Goal: Check status: Check status

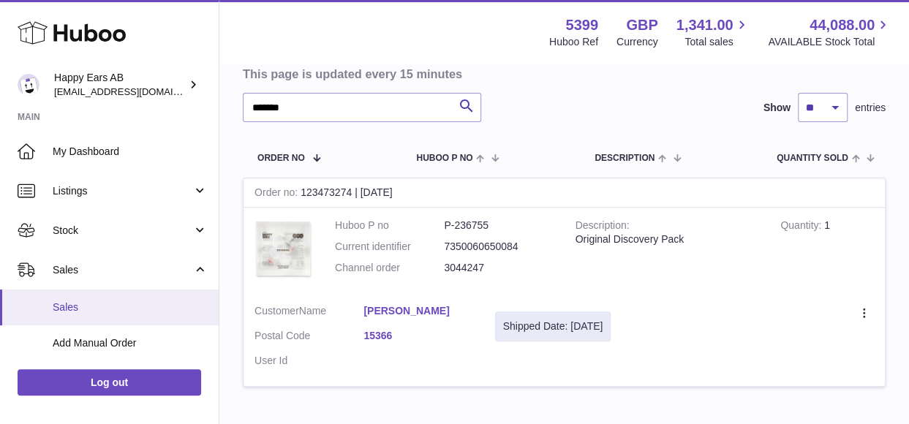
click at [108, 290] on link "Sales" at bounding box center [109, 308] width 219 height 36
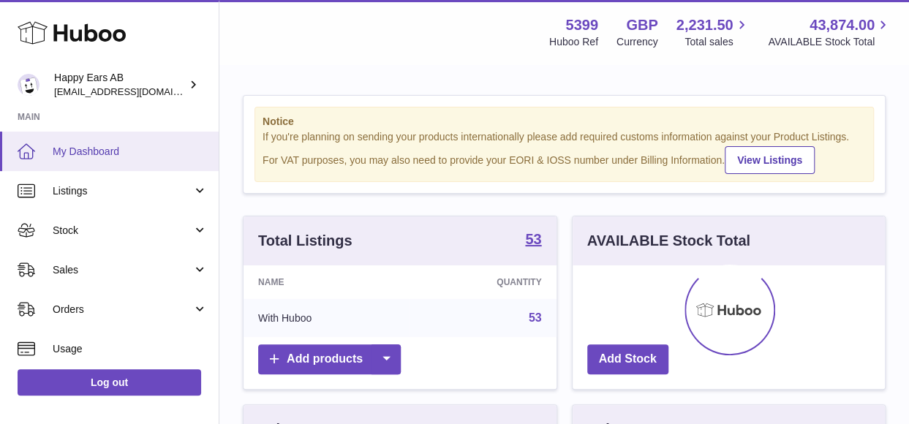
scroll to position [228, 313]
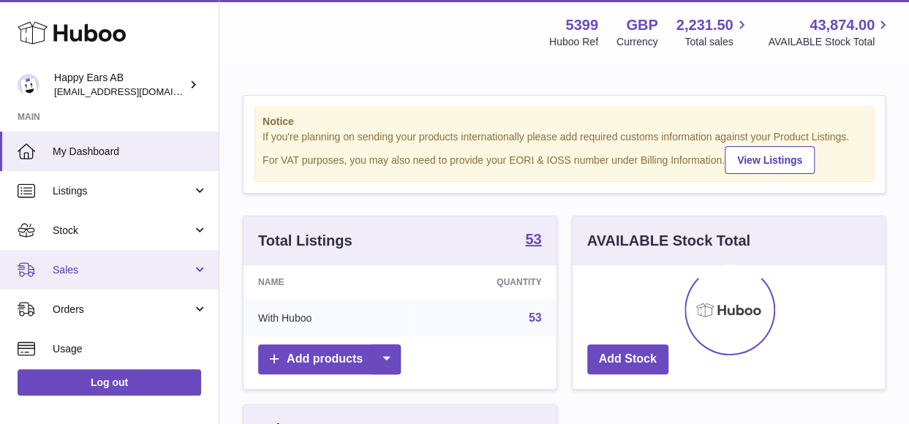
click at [88, 260] on link "Sales" at bounding box center [109, 269] width 219 height 39
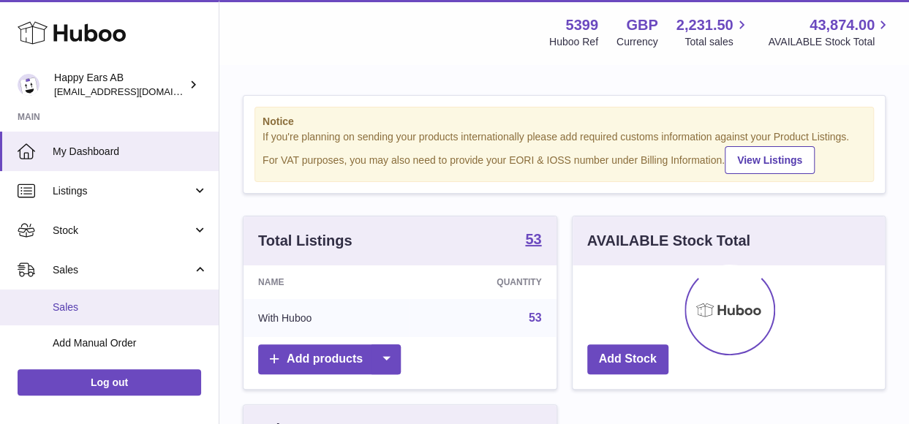
click at [82, 303] on span "Sales" at bounding box center [130, 308] width 155 height 14
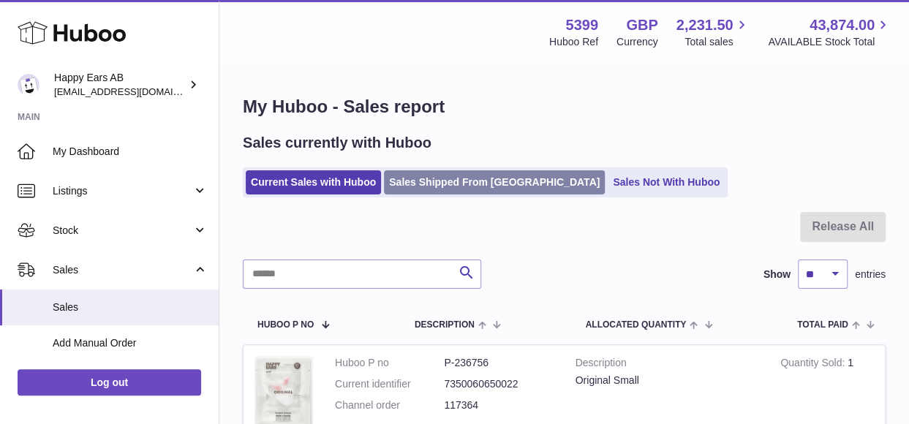
click at [477, 178] on link "Sales Shipped From [GEOGRAPHIC_DATA]" at bounding box center [494, 182] width 221 height 24
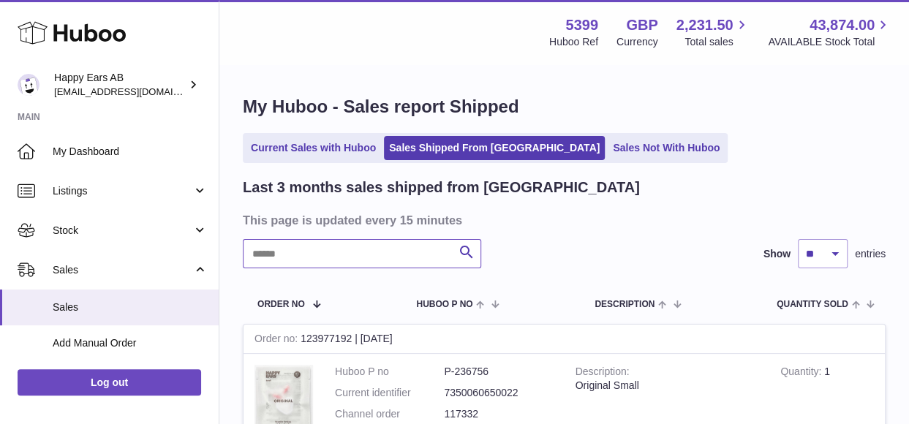
click at [365, 255] on input "text" at bounding box center [362, 253] width 238 height 29
paste input "*******"
type input "*******"
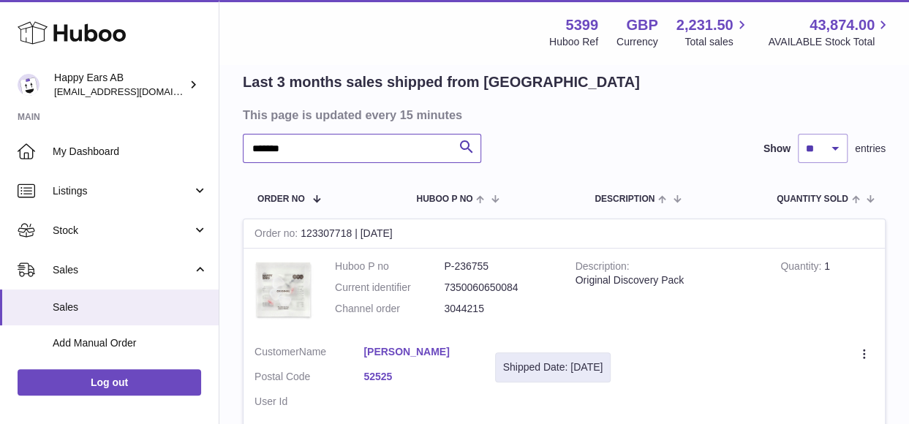
scroll to position [241, 0]
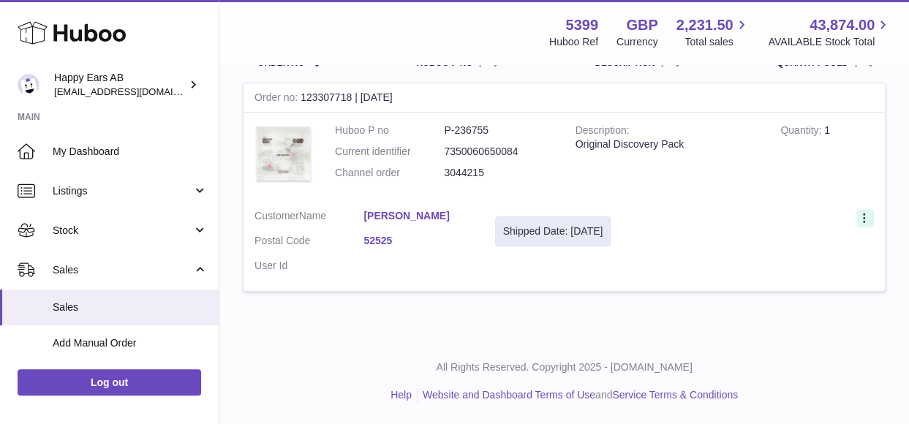
click at [859, 223] on icon at bounding box center [865, 219] width 17 height 15
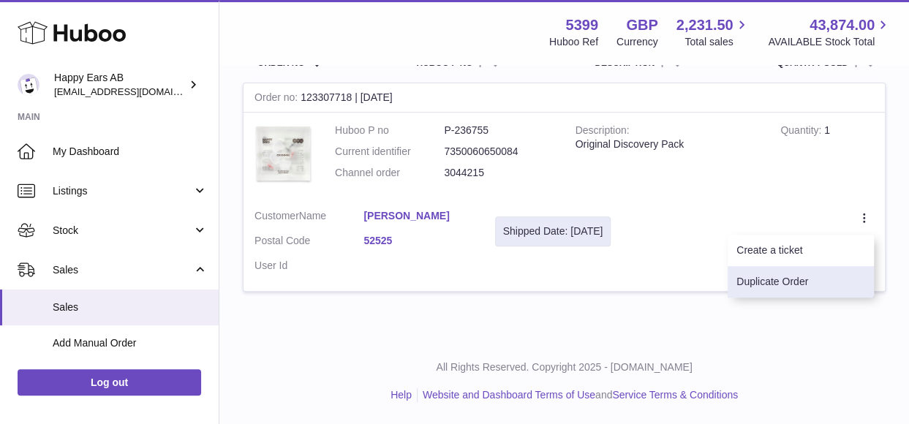
click at [810, 295] on li "Duplicate Order" at bounding box center [801, 281] width 146 height 31
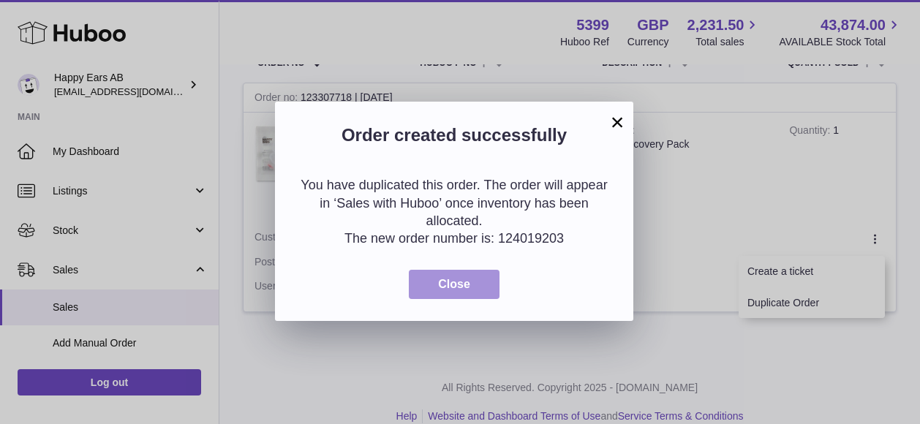
click at [426, 293] on button "Close" at bounding box center [454, 285] width 91 height 30
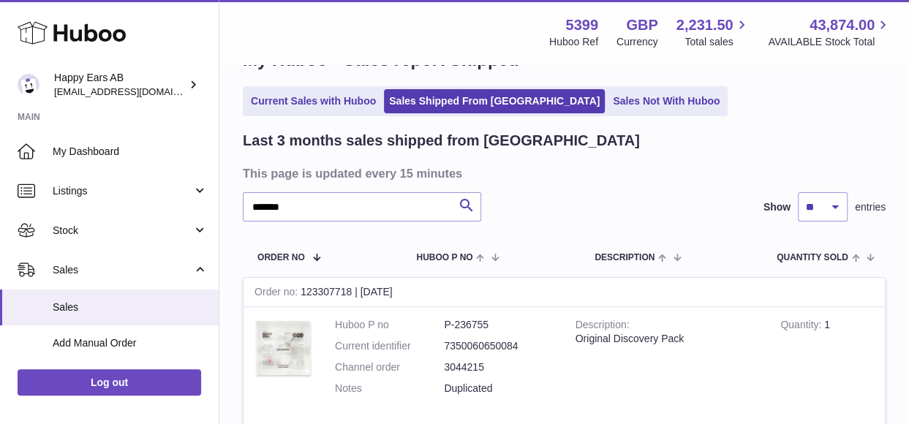
scroll to position [0, 0]
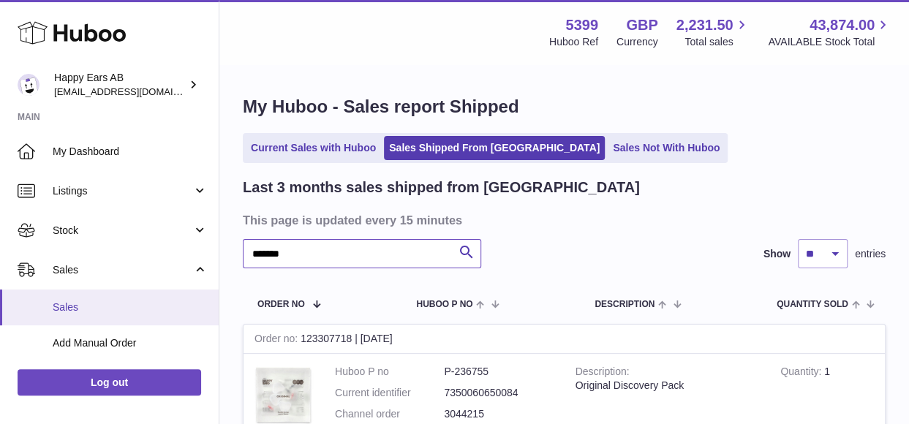
drag, startPoint x: 408, startPoint y: 244, endPoint x: 9, endPoint y: 294, distance: 402.4
click at [10, 294] on div "Huboo Happy Ears AB 3pl@happyearsearplugs.com Main My Dashboard Listings Not wi…" at bounding box center [454, 343] width 909 height 687
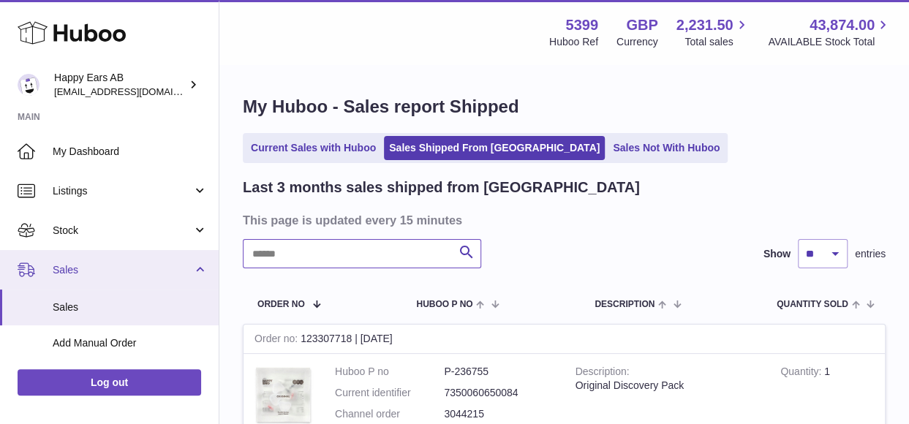
paste input "*******"
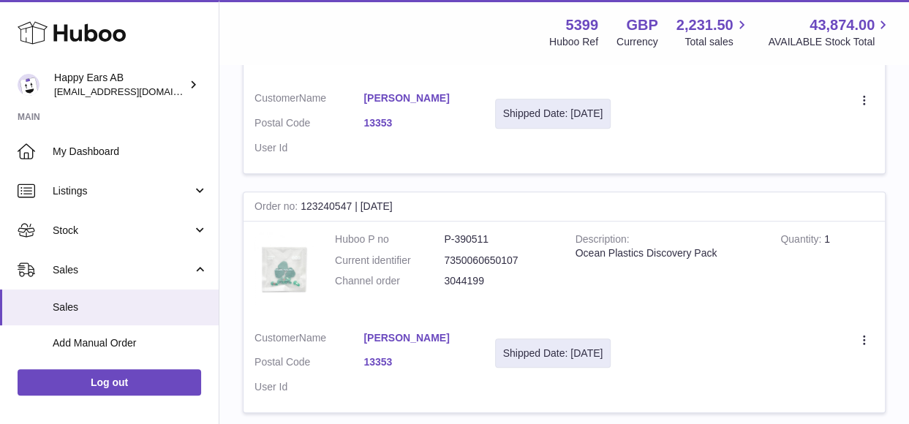
scroll to position [439, 0]
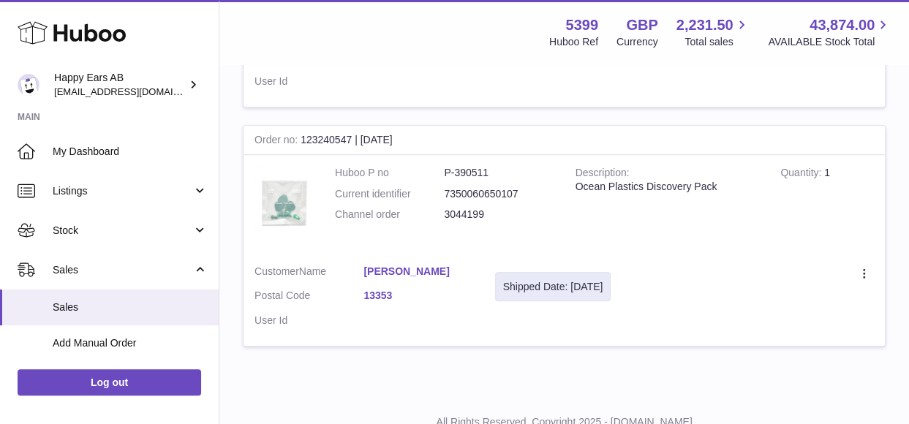
type input "*******"
click at [856, 290] on td "Create a ticket Duplicate Order" at bounding box center [753, 300] width 263 height 93
click at [869, 274] on icon at bounding box center [865, 275] width 17 height 15
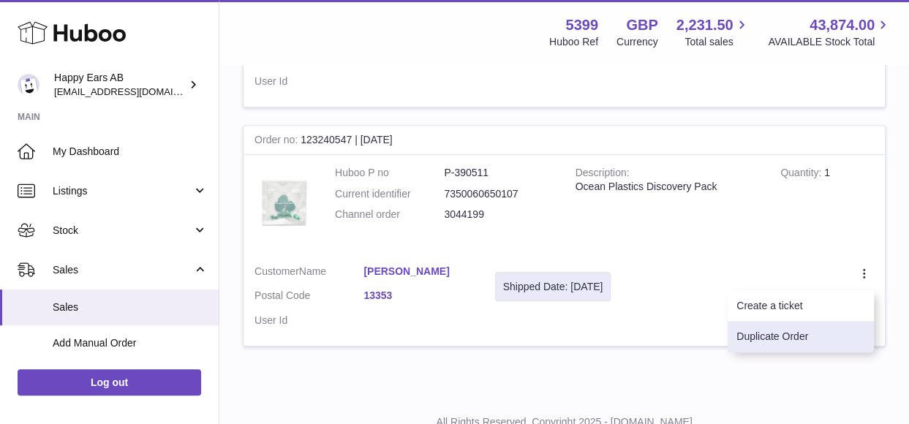
click at [828, 323] on li "Duplicate Order" at bounding box center [801, 336] width 146 height 31
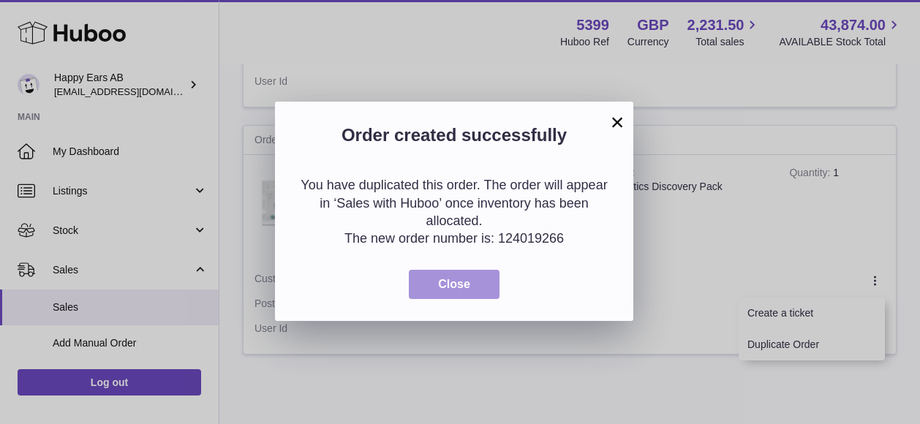
click at [440, 291] on button "Close" at bounding box center [454, 285] width 91 height 30
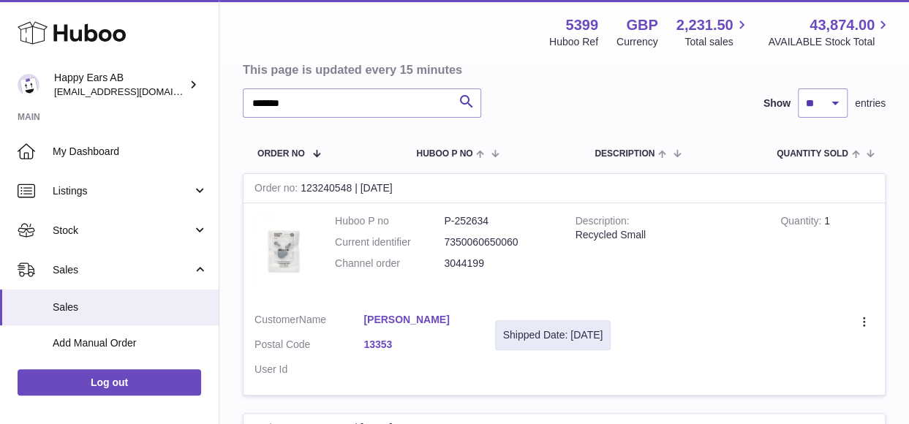
scroll to position [146, 0]
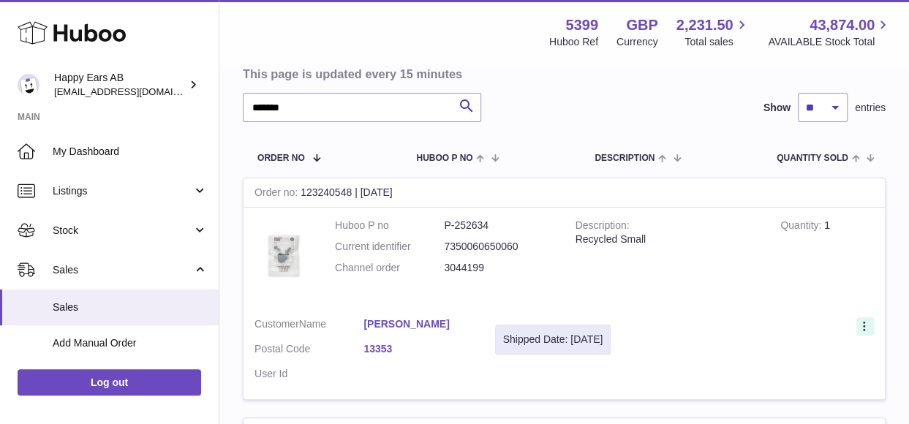
click at [865, 333] on icon at bounding box center [865, 327] width 17 height 15
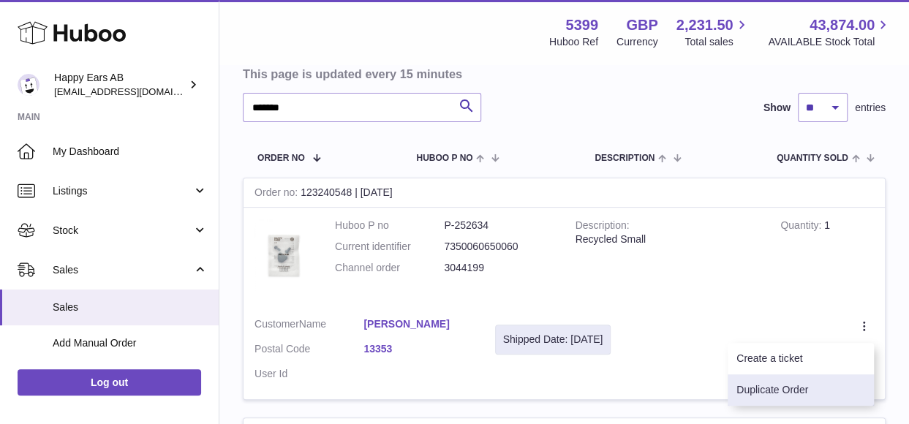
click at [813, 383] on li "Duplicate Order" at bounding box center [801, 389] width 146 height 31
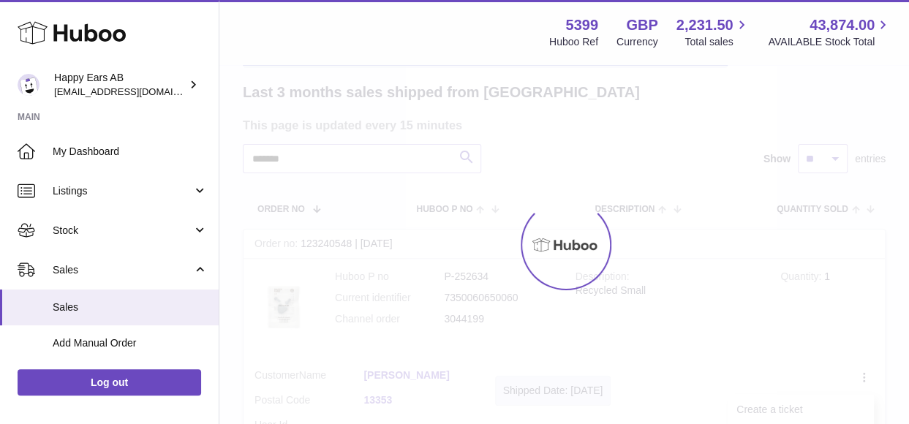
scroll to position [0, 0]
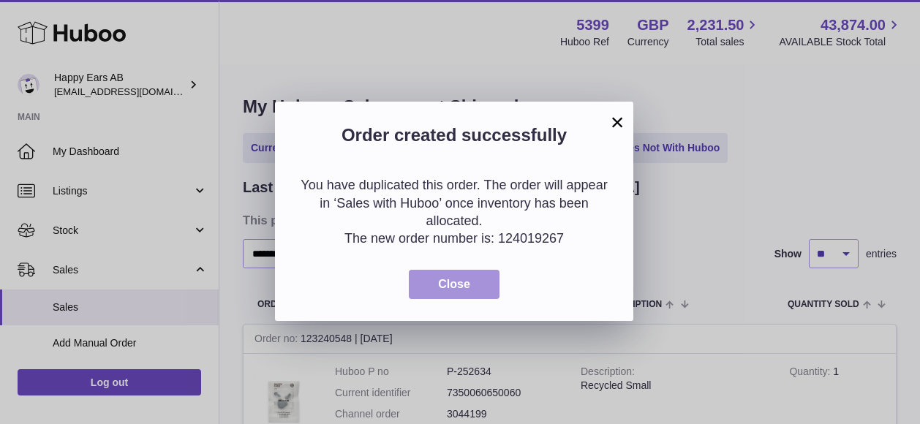
click at [442, 280] on span "Close" at bounding box center [454, 284] width 32 height 12
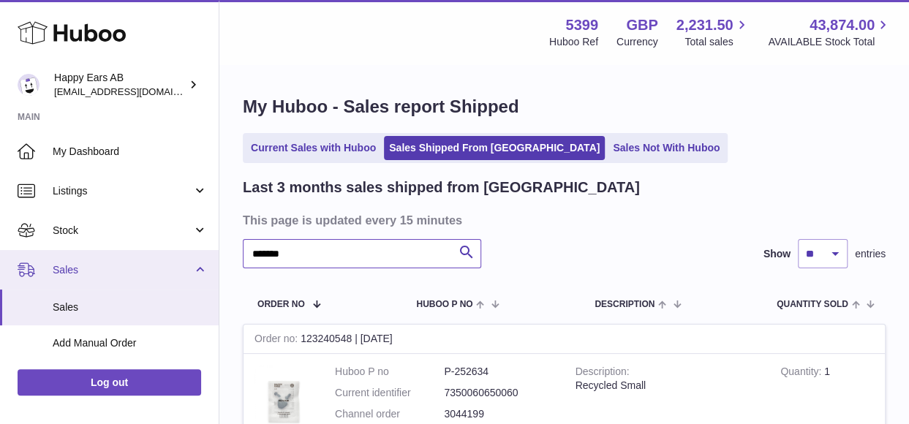
drag, startPoint x: 350, startPoint y: 261, endPoint x: 145, endPoint y: 273, distance: 205.8
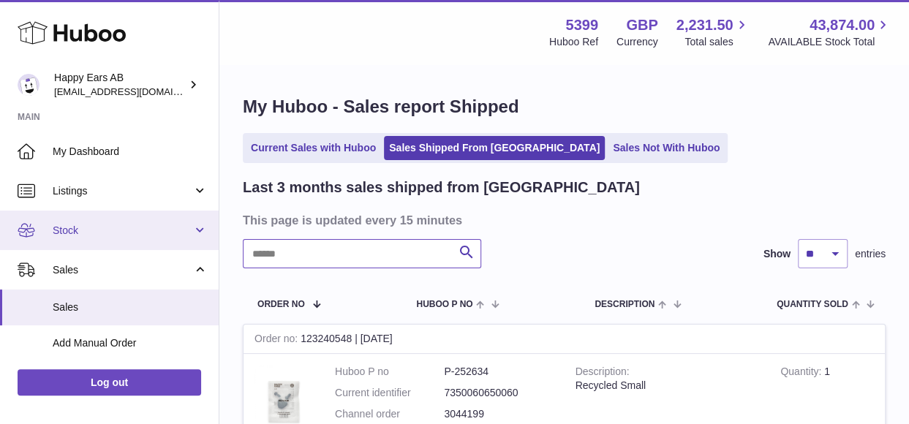
paste input "*******"
type input "*******"
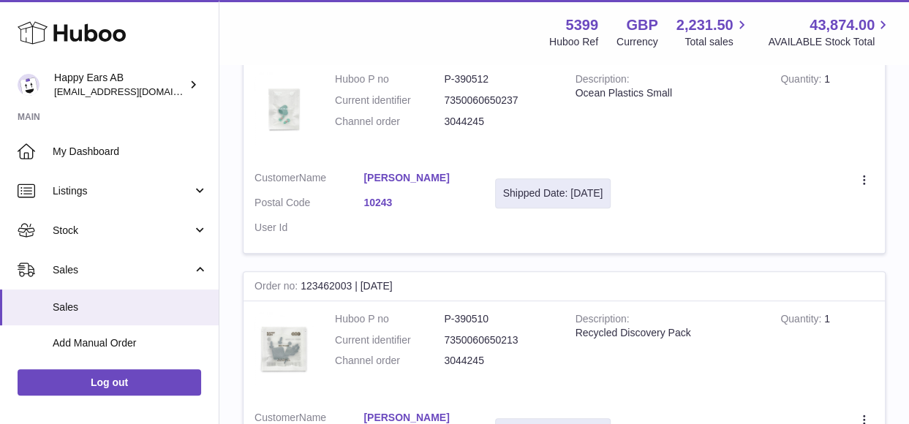
scroll to position [439, 0]
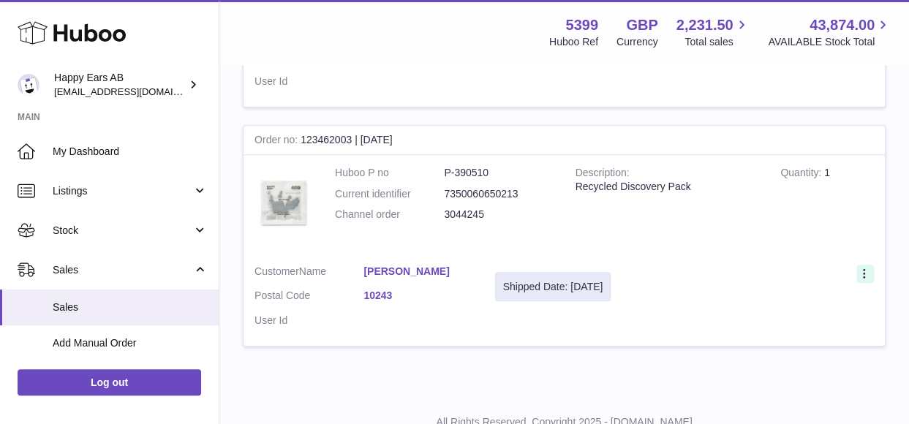
click at [859, 282] on icon at bounding box center [865, 275] width 17 height 15
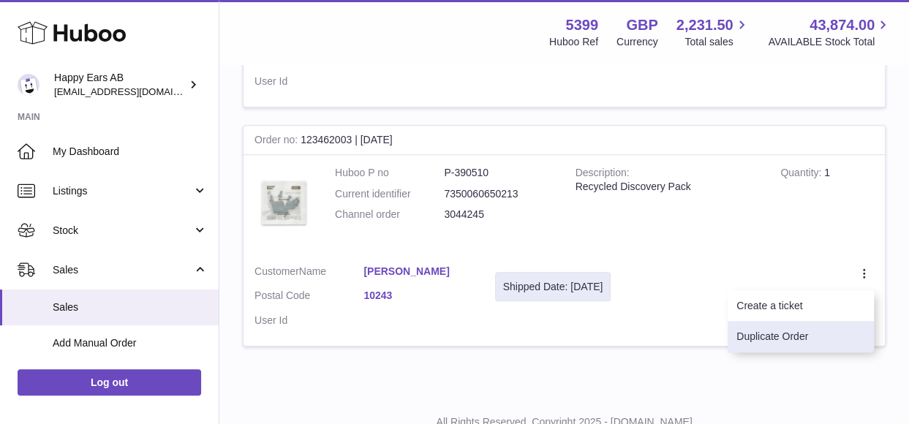
click at [826, 350] on li "Duplicate Order" at bounding box center [801, 336] width 146 height 31
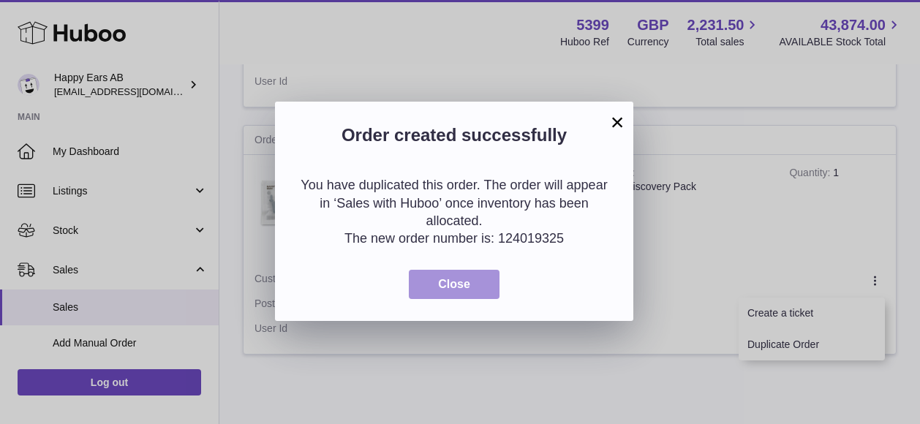
click at [430, 290] on button "Close" at bounding box center [454, 285] width 91 height 30
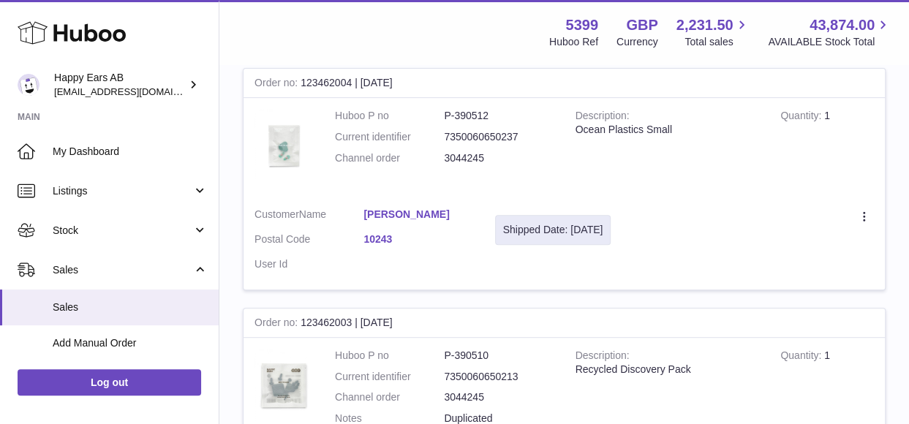
scroll to position [219, 0]
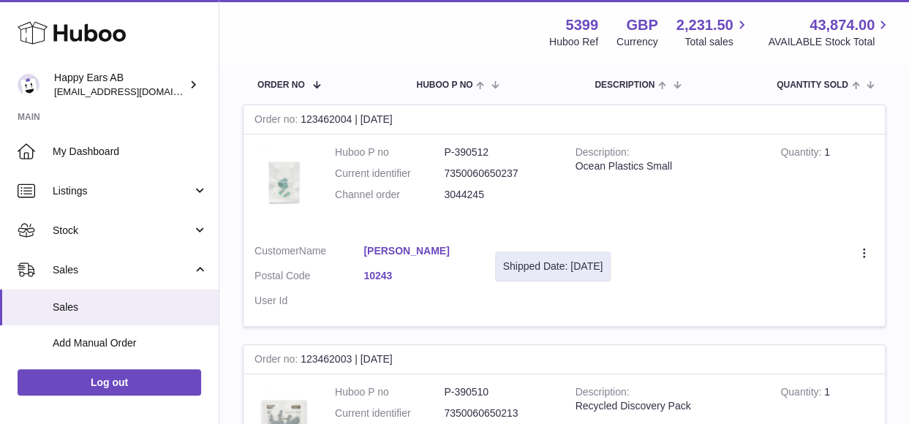
click at [868, 244] on td "Create a ticket Duplicate Order" at bounding box center [753, 279] width 263 height 93
click at [858, 258] on icon at bounding box center [865, 254] width 17 height 15
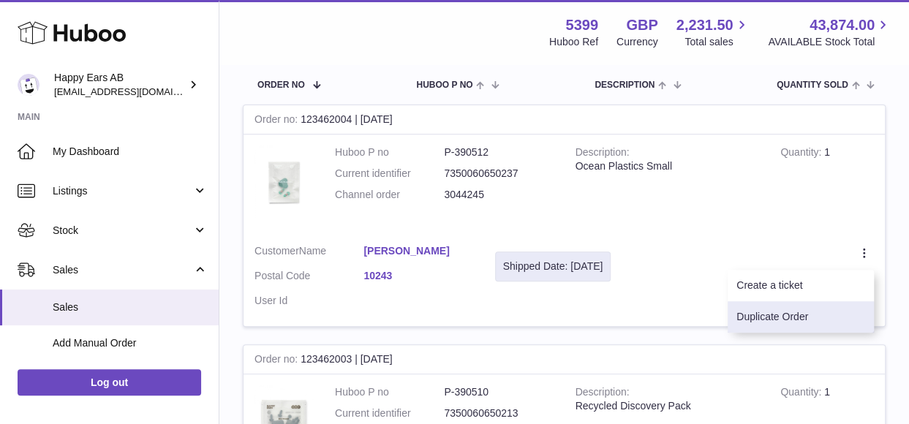
click at [809, 314] on li "Duplicate Order" at bounding box center [801, 316] width 146 height 31
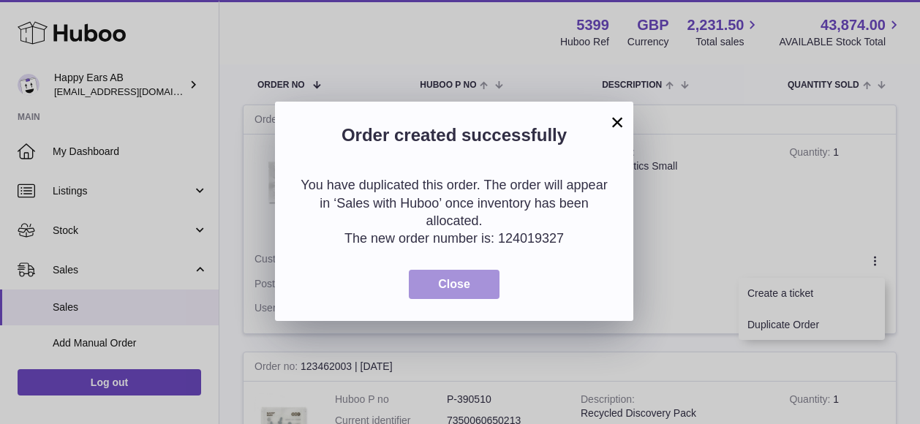
click at [497, 287] on button "Close" at bounding box center [454, 285] width 91 height 30
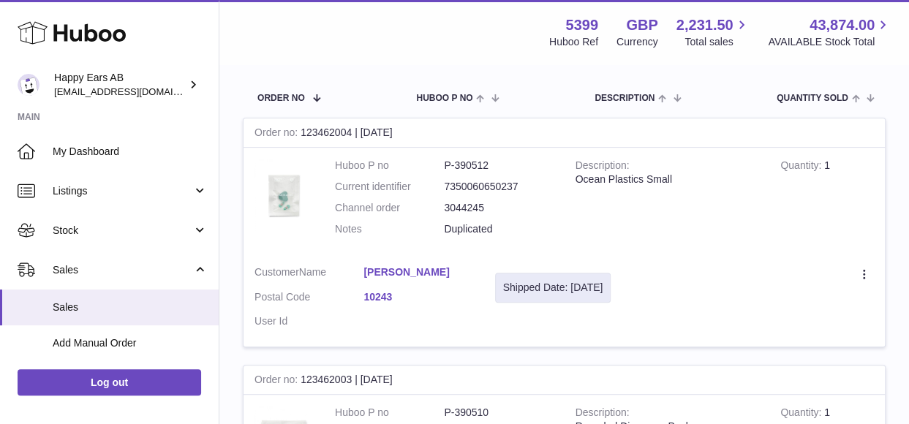
scroll to position [0, 0]
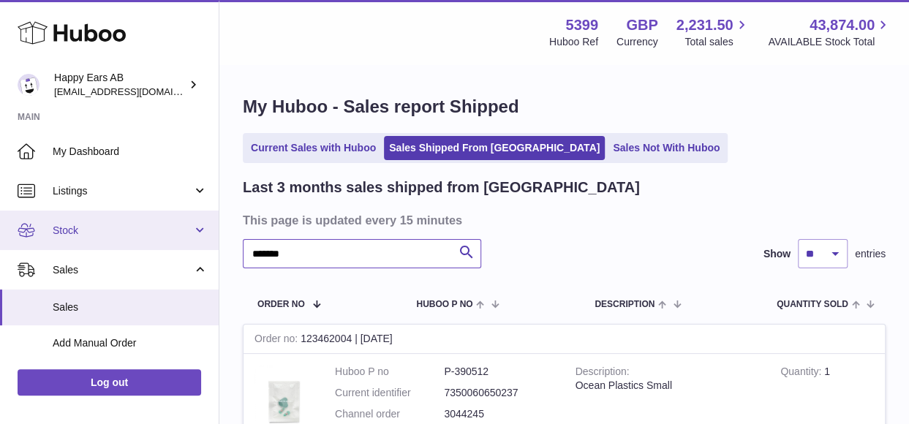
drag, startPoint x: 329, startPoint y: 251, endPoint x: 117, endPoint y: 236, distance: 212.6
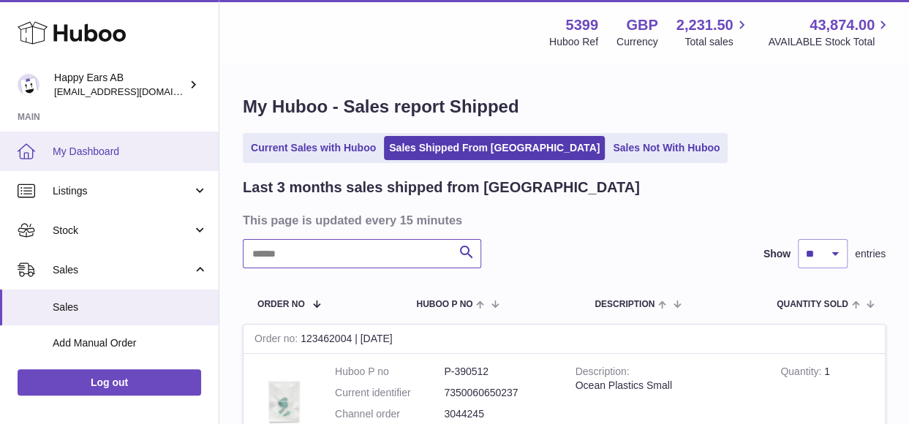
paste input "**********"
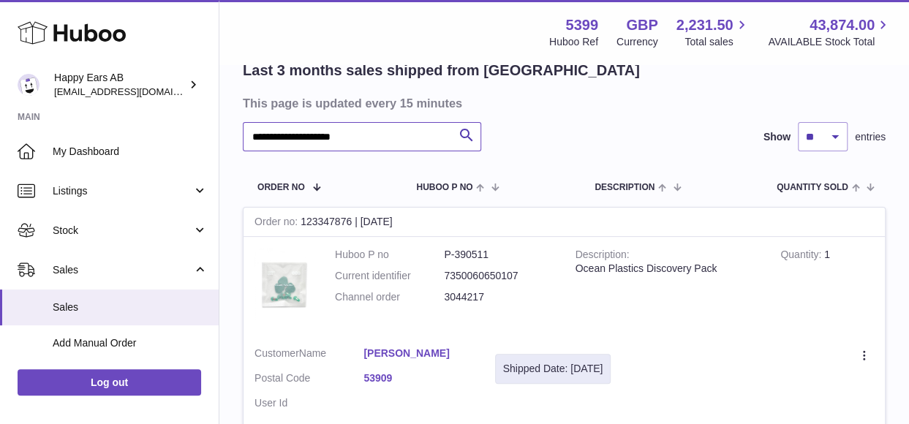
scroll to position [219, 0]
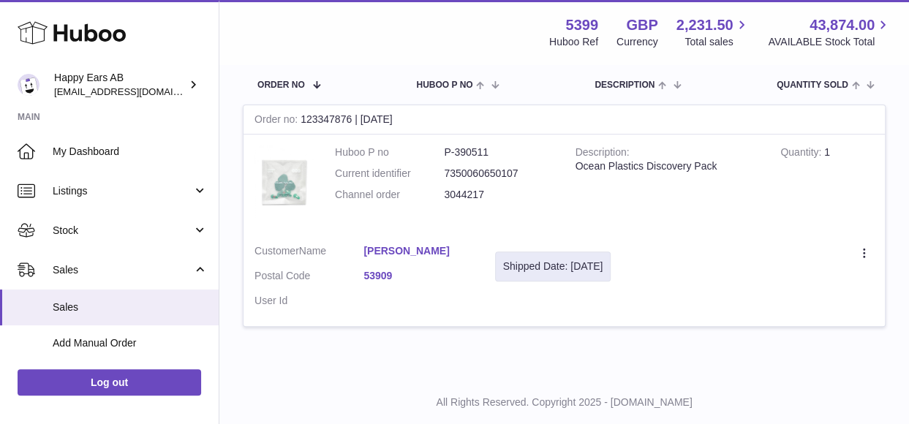
type input "**********"
